Goal: Task Accomplishment & Management: Complete application form

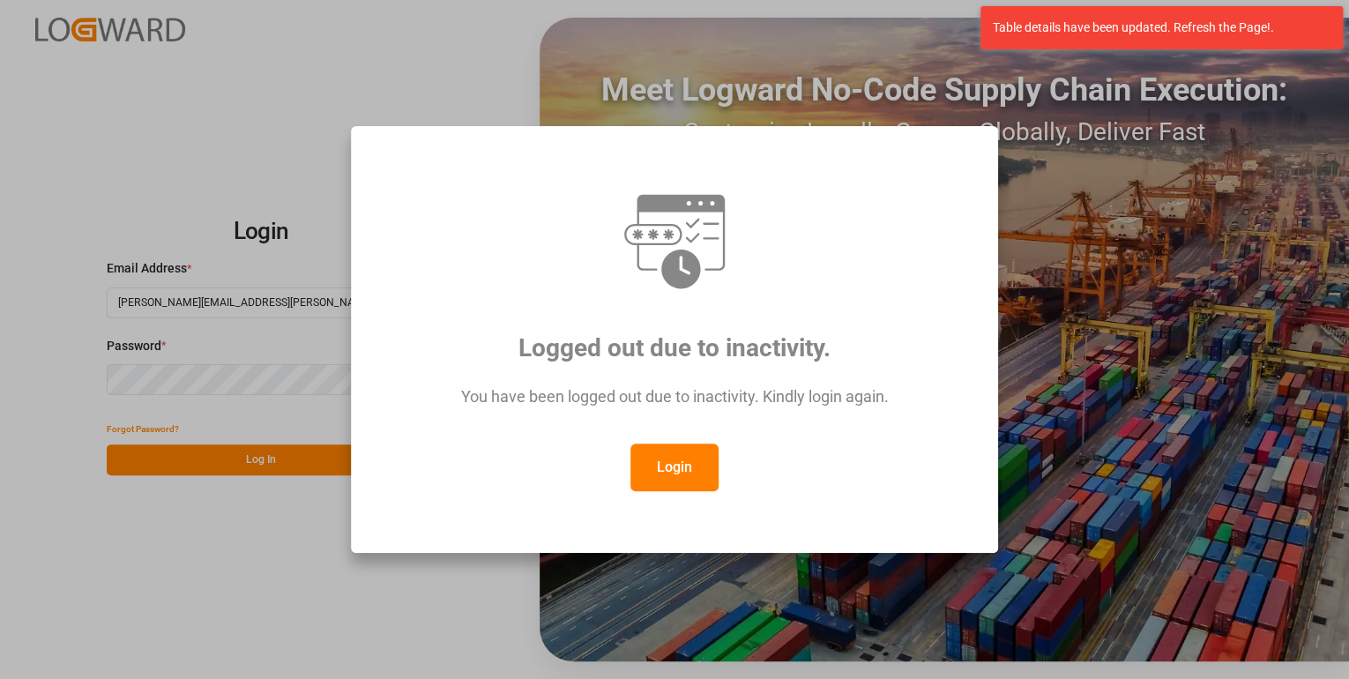
click at [690, 448] on button "Login" at bounding box center [675, 468] width 88 height 48
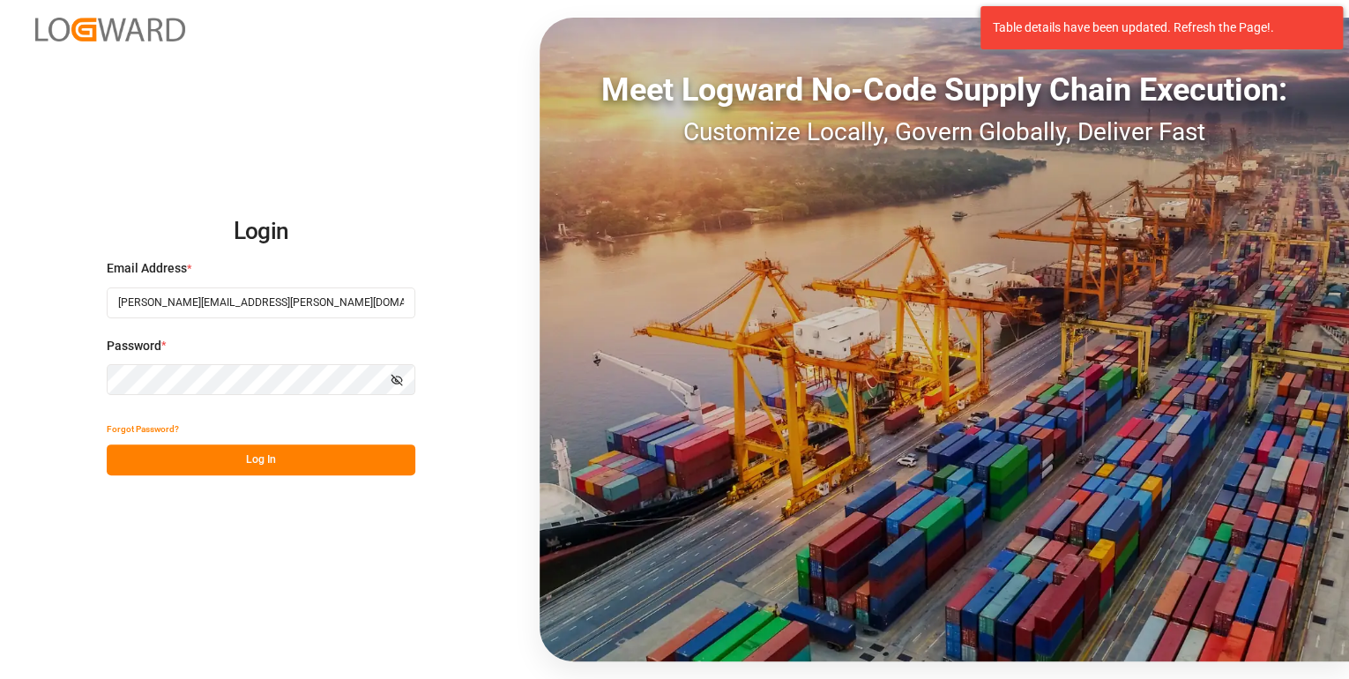
drag, startPoint x: 346, startPoint y: 459, endPoint x: 321, endPoint y: 502, distance: 49.0
click at [346, 459] on button "Log In" at bounding box center [261, 459] width 309 height 31
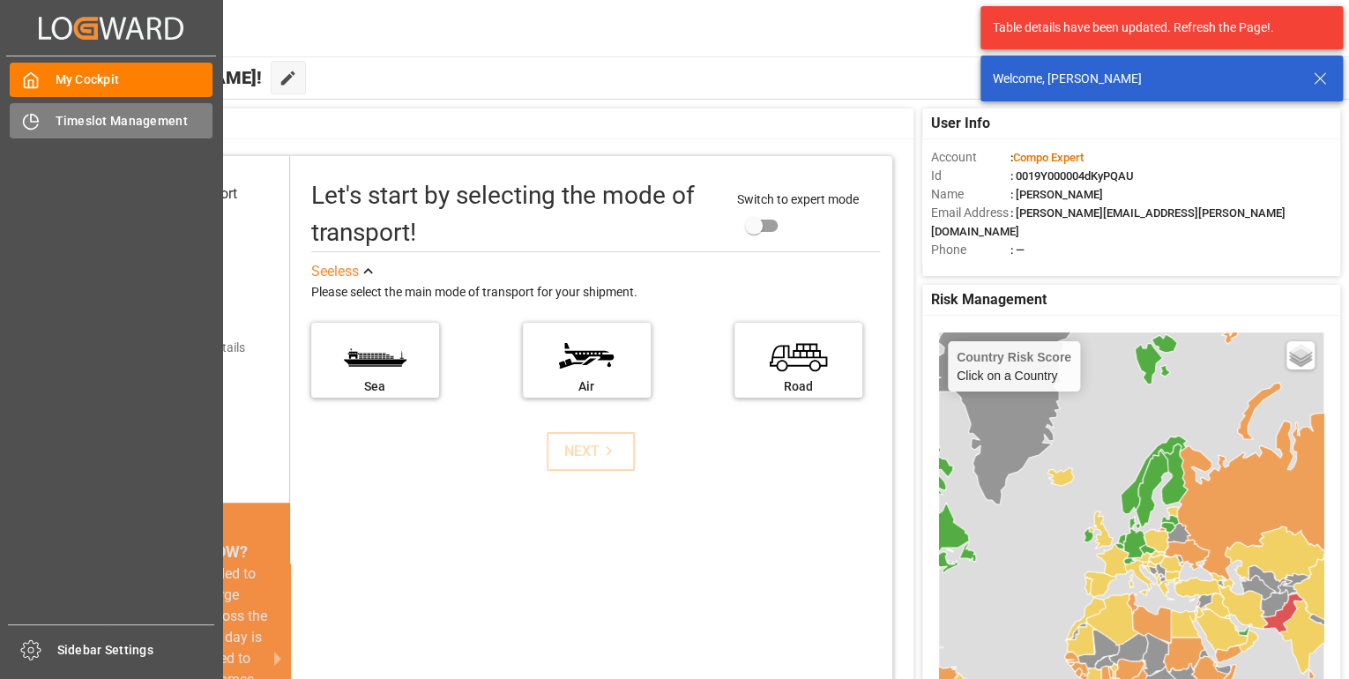
click at [43, 129] on div "Timeslot Management Timeslot Management" at bounding box center [111, 120] width 203 height 34
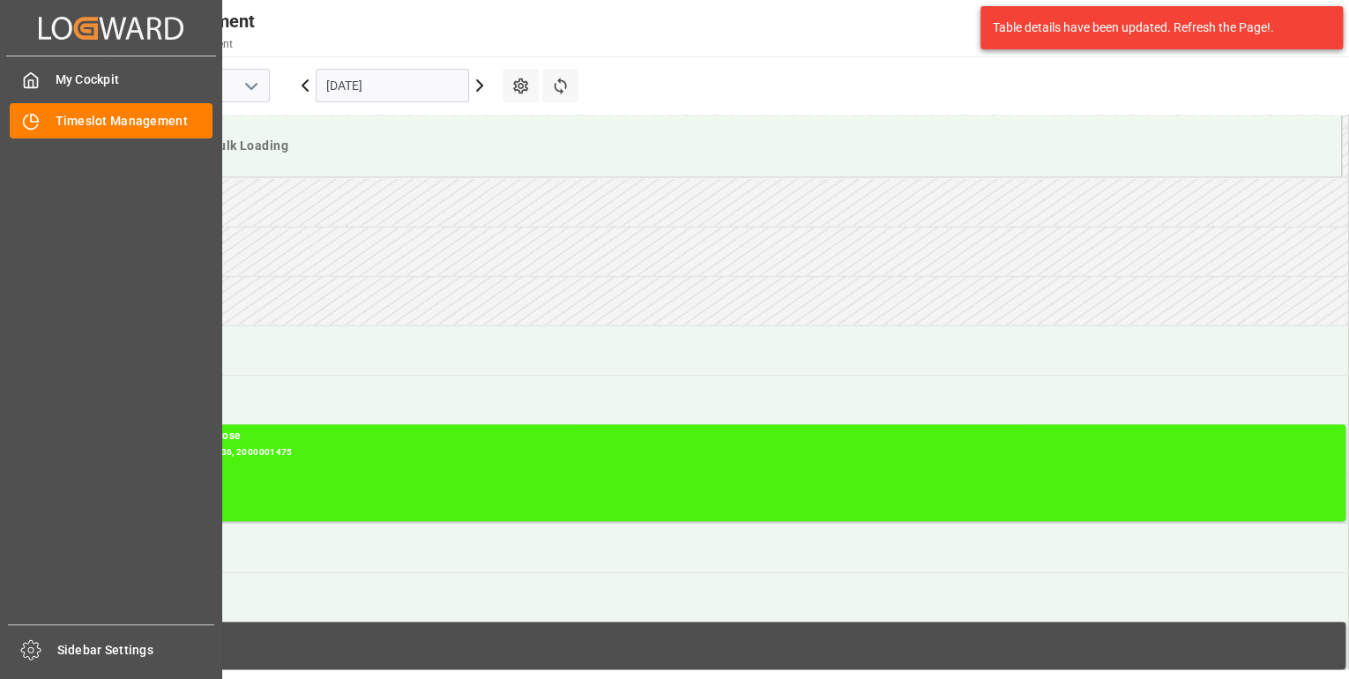
scroll to position [482, 0]
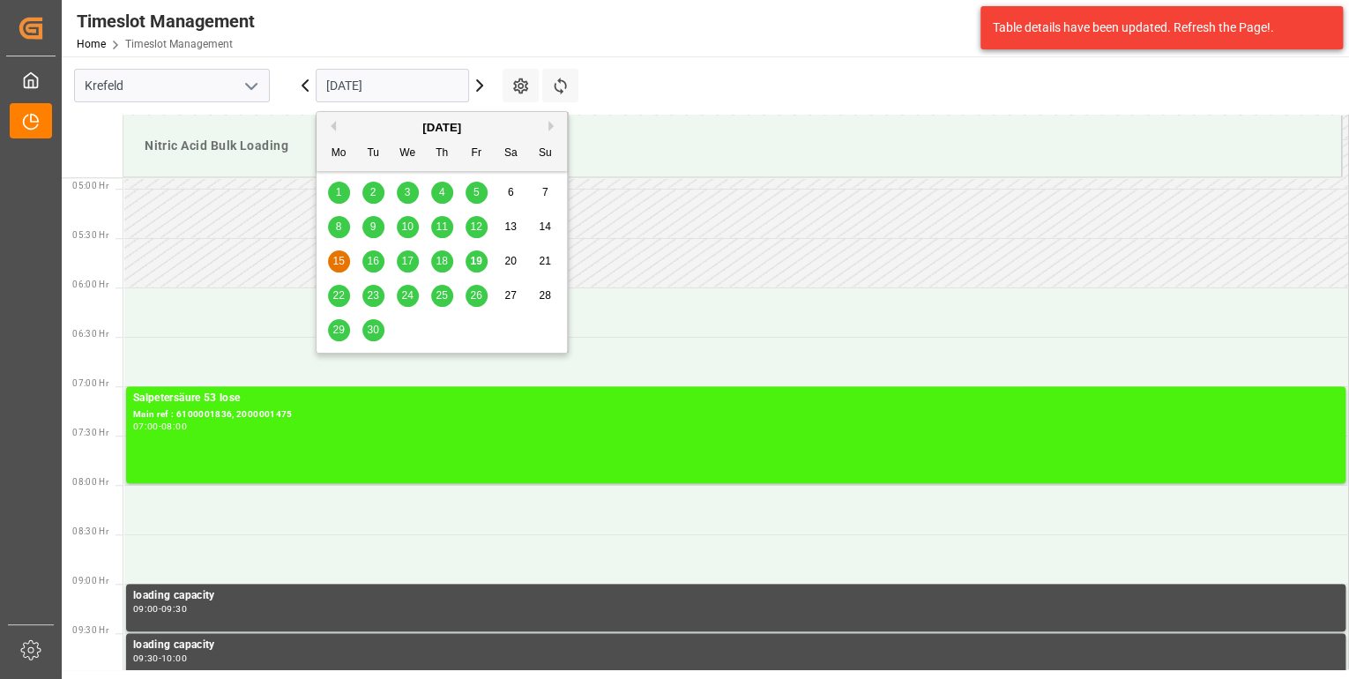
click at [362, 85] on input "[DATE]" at bounding box center [392, 86] width 153 height 34
click at [470, 265] on span "19" at bounding box center [475, 261] width 11 height 12
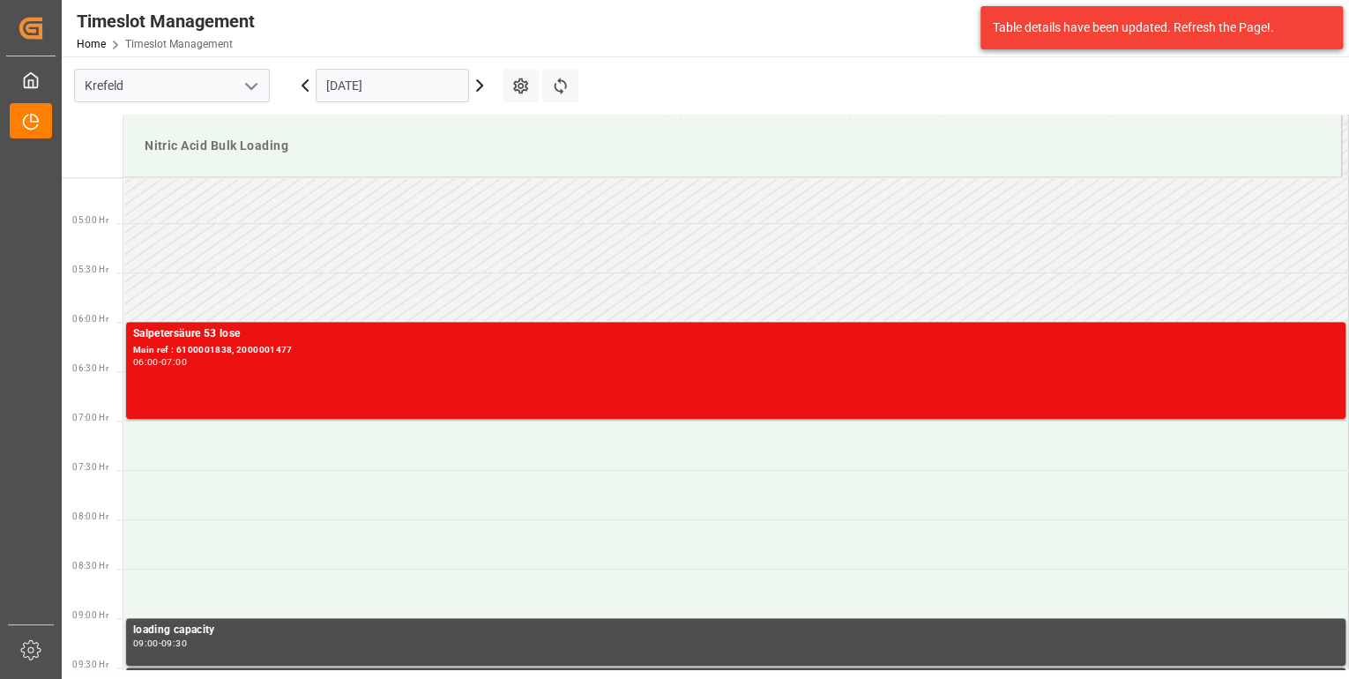
scroll to position [412, 0]
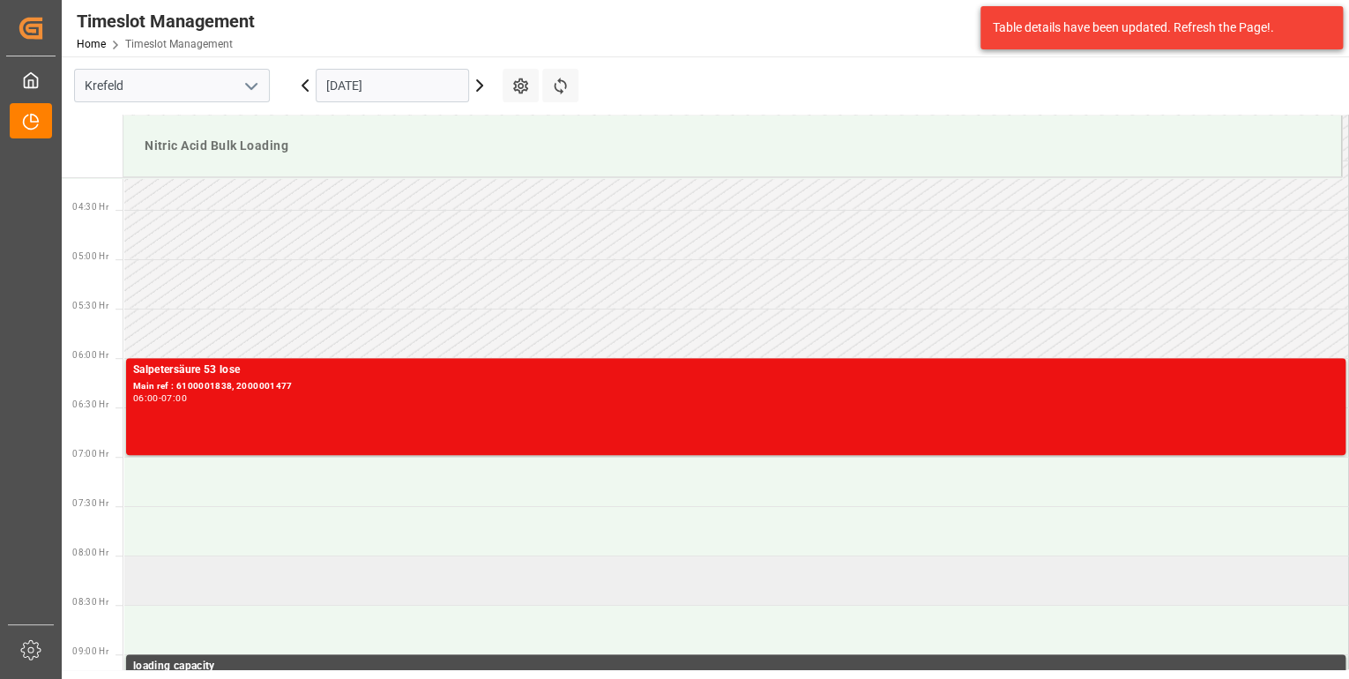
click at [282, 556] on td at bounding box center [736, 580] width 1226 height 49
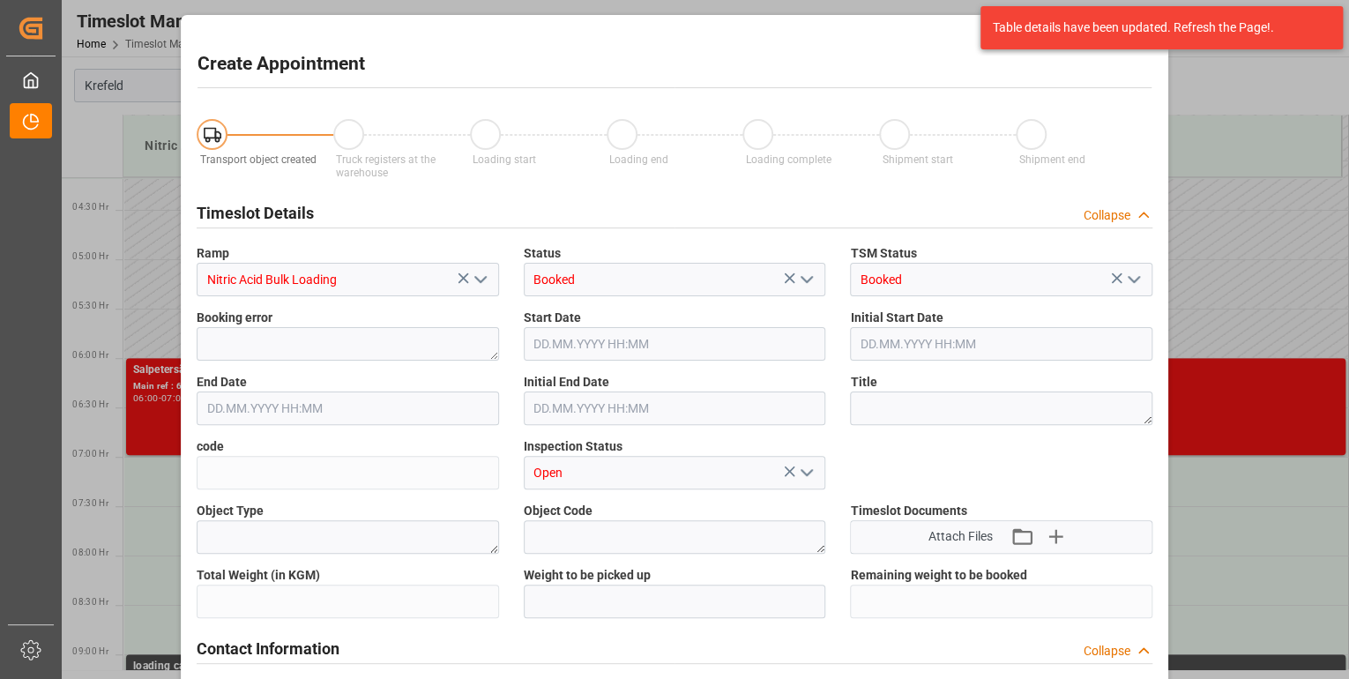
type input "[DATE] 08:00"
type input "[DATE] 08:30"
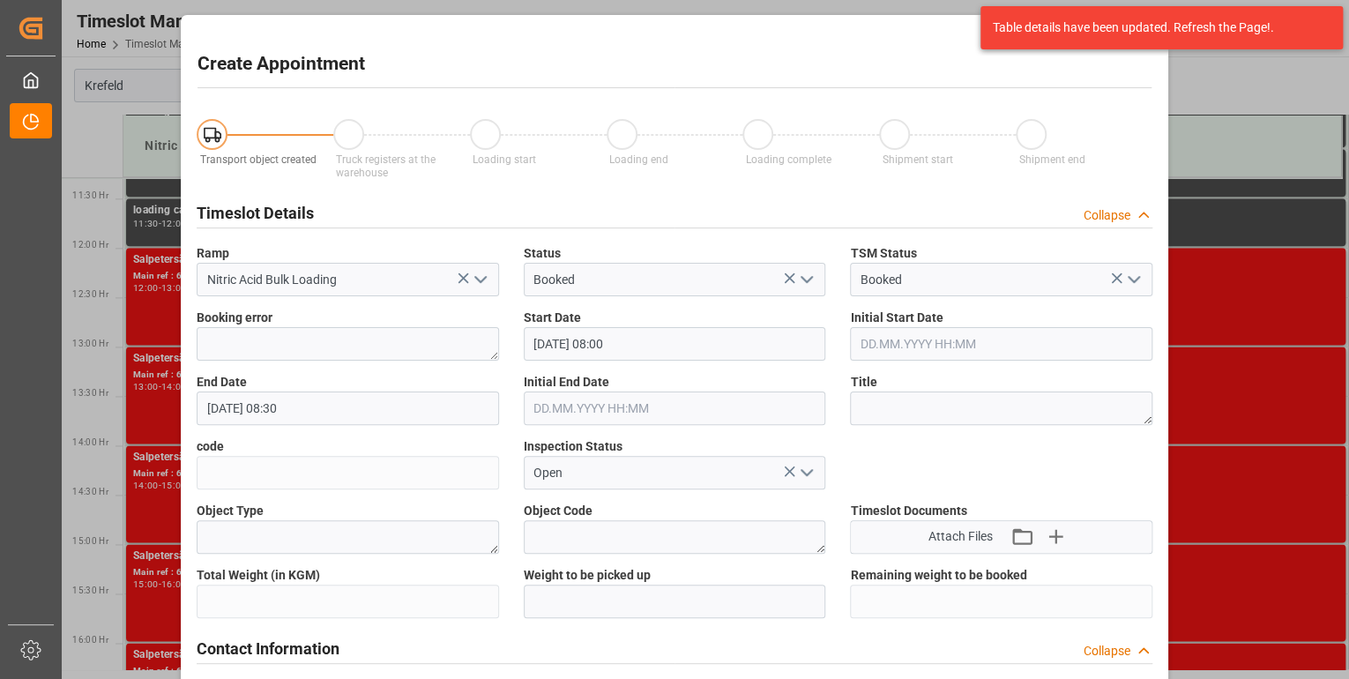
scroll to position [1117, 0]
click at [74, 617] on div "Create Appointment Transport object created Truck registers at the warehouse Lo…" at bounding box center [674, 339] width 1349 height 679
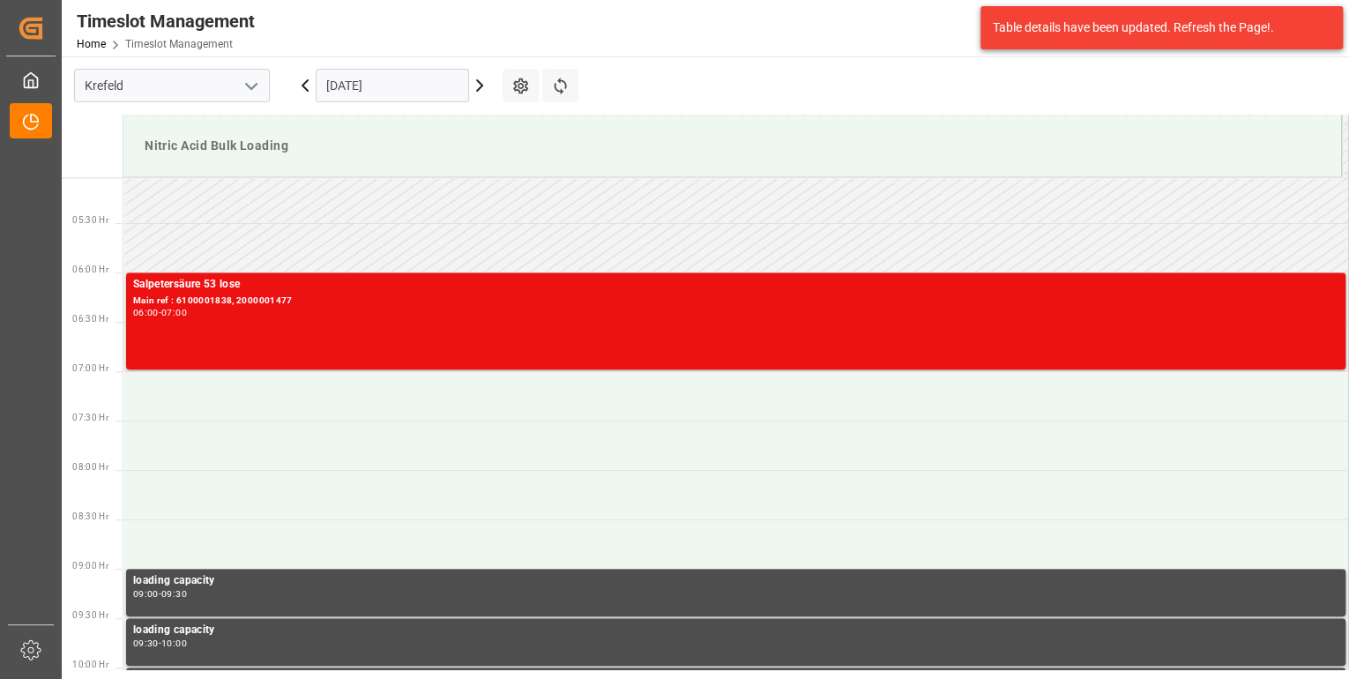
scroll to position [482, 0]
